Goal: Task Accomplishment & Management: Manage account settings

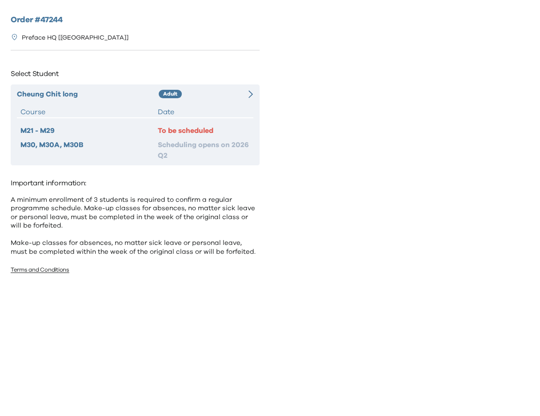
click at [234, 96] on div "Adult" at bounding box center [200, 94] width 83 height 11
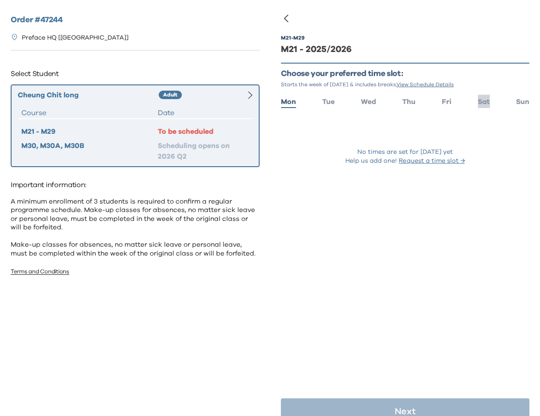
click at [478, 102] on span "Sat" at bounding box center [484, 101] width 12 height 7
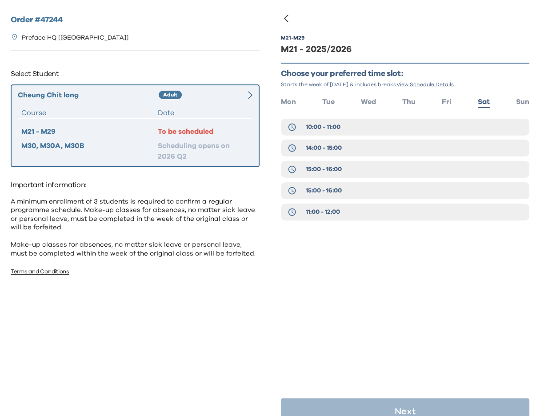
click at [407, 247] on div "M21 - M29 M21 - 2025/2026 Choose your preferred time slot: Starts the week of S…" at bounding box center [405, 140] width 249 height 239
click at [72, 39] on p "Preface HQ [Causeway Bay]" at bounding box center [75, 37] width 107 height 9
click at [75, 50] on div "Order # 47244 Preface HQ [Causeway Bay] Select Student Cheung Chit long Adult C…" at bounding box center [135, 204] width 270 height 408
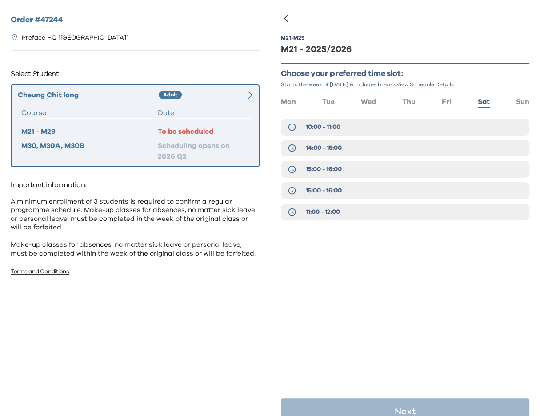
click at [33, 20] on h2 "Order # 47244" at bounding box center [135, 20] width 249 height 12
copy div "Order # 47244"
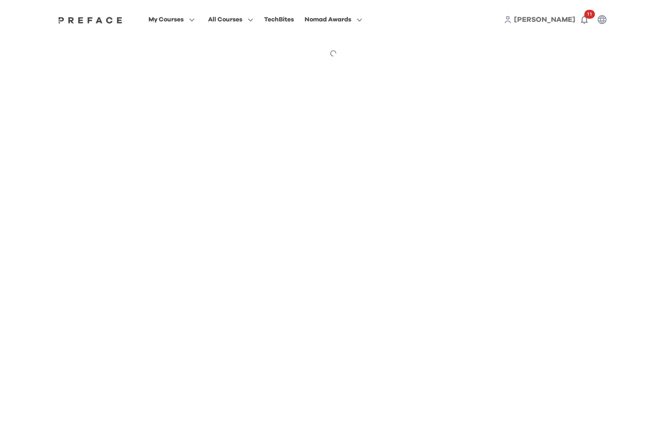
click at [174, 16] on span "My Courses" at bounding box center [166, 19] width 35 height 11
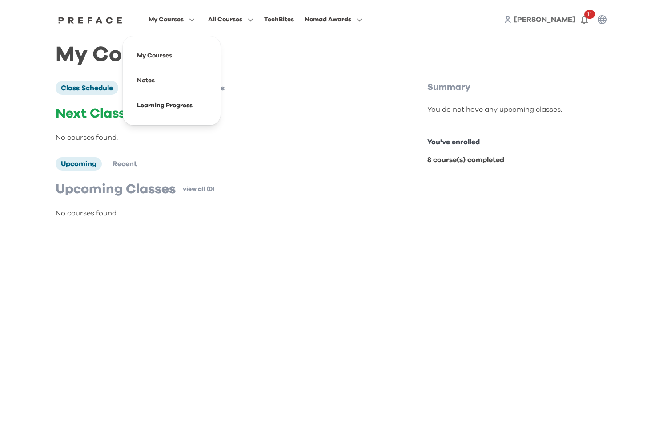
click at [172, 101] on span at bounding box center [172, 105] width 84 height 25
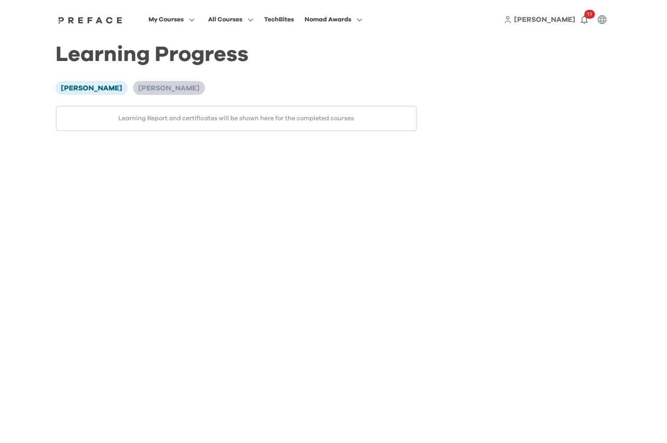
click at [138, 85] on span "Elijah Lu" at bounding box center [168, 88] width 61 height 7
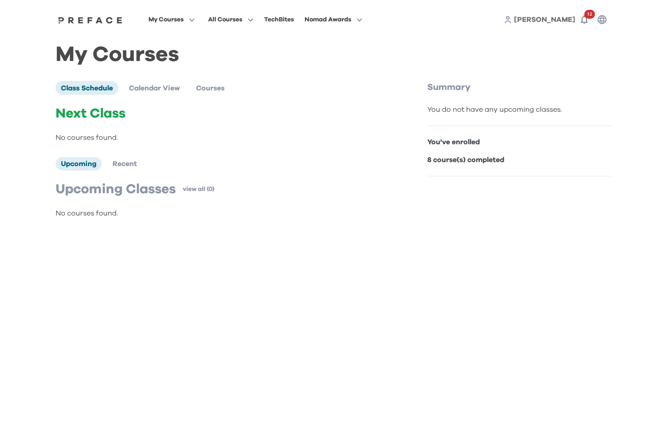
click at [162, 17] on span "My Courses" at bounding box center [166, 19] width 35 height 11
click at [147, 101] on span at bounding box center [172, 105] width 84 height 25
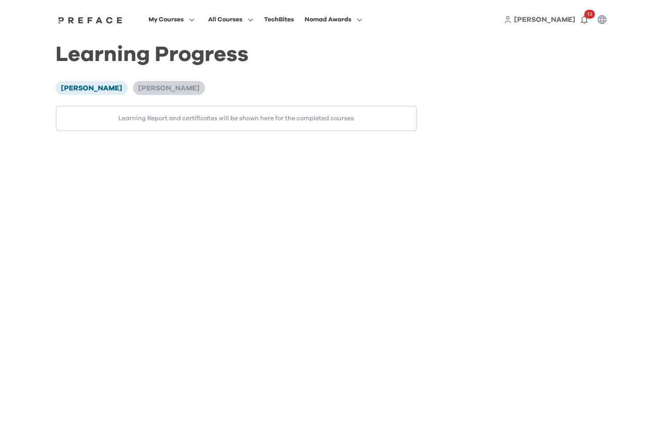
click at [133, 83] on li "Elijah Lu" at bounding box center [169, 87] width 72 height 13
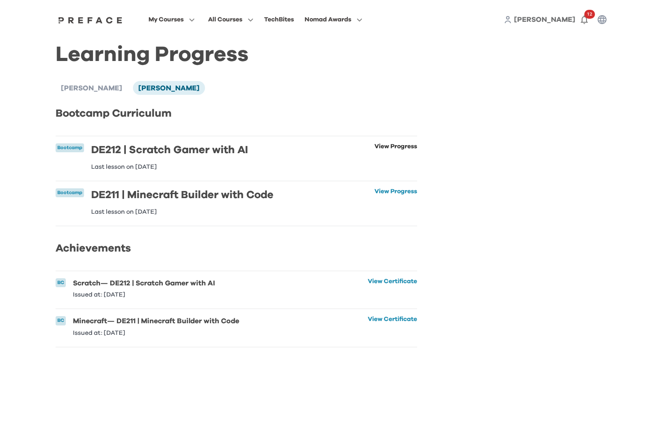
click at [404, 147] on link "View Progress" at bounding box center [395, 156] width 43 height 27
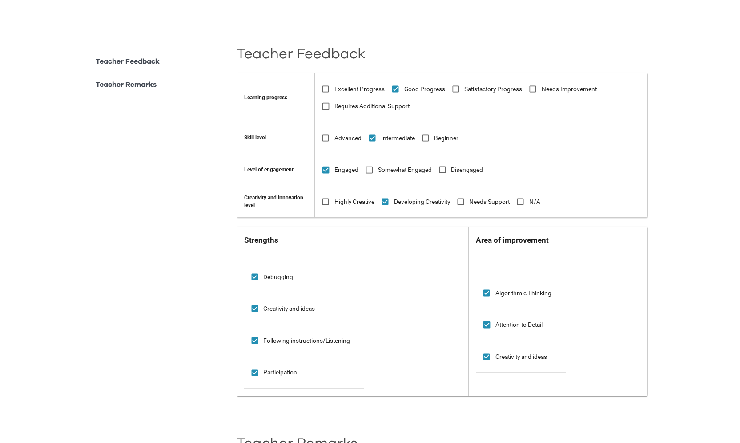
scroll to position [659, 0]
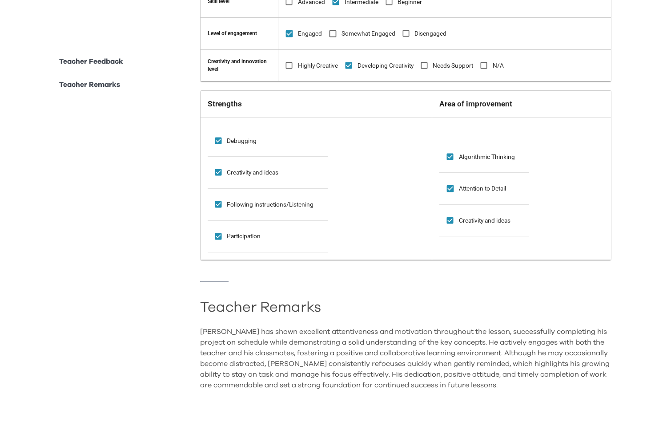
drag, startPoint x: 502, startPoint y: 392, endPoint x: 187, endPoint y: 304, distance: 327.0
copy hr
